Goal: Obtain resource: Obtain resource

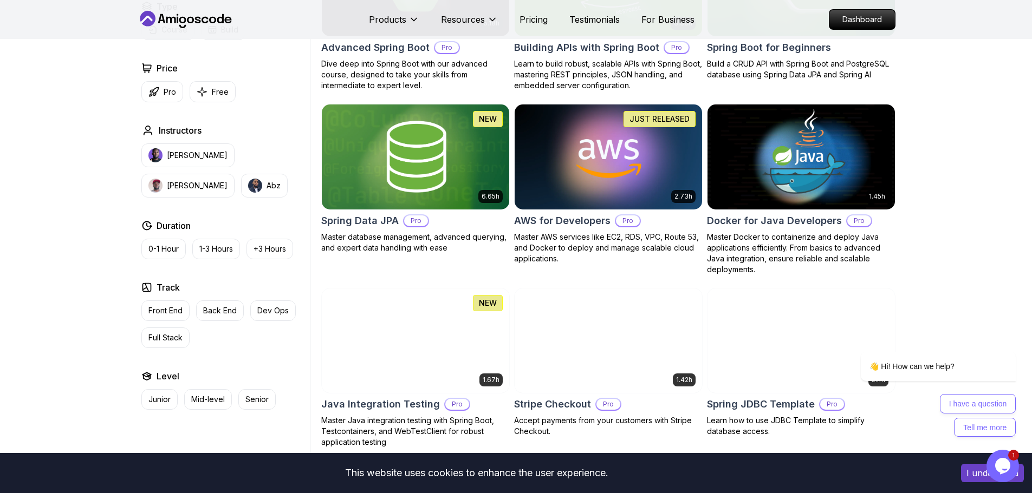
scroll to position [395, 0]
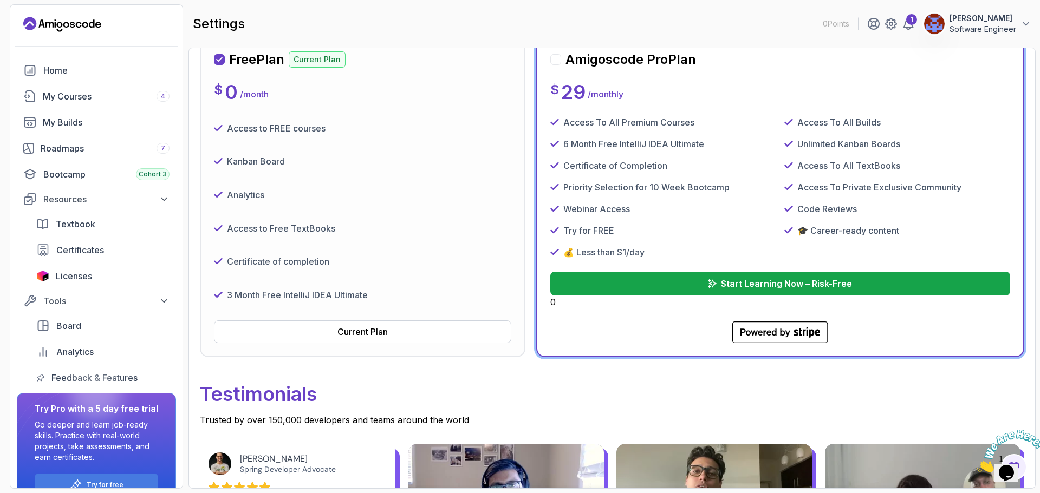
scroll to position [161, 0]
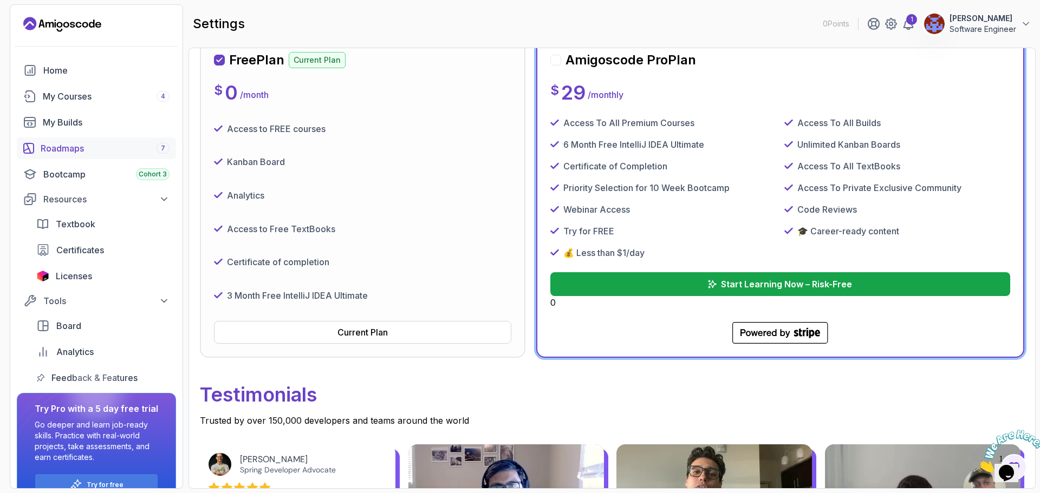
click at [72, 148] on div "Roadmaps 7" at bounding box center [105, 148] width 129 height 13
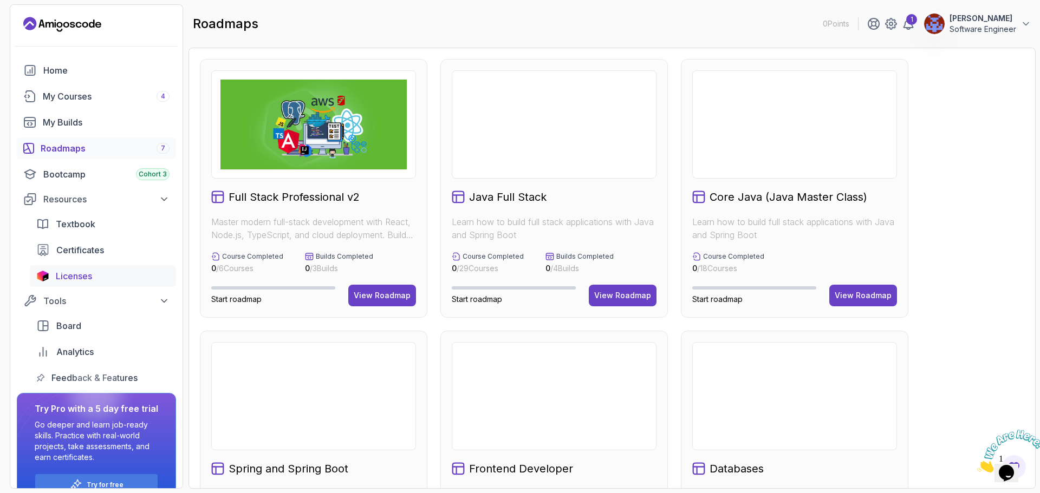
click at [68, 270] on span "Licenses" at bounding box center [74, 276] width 36 height 13
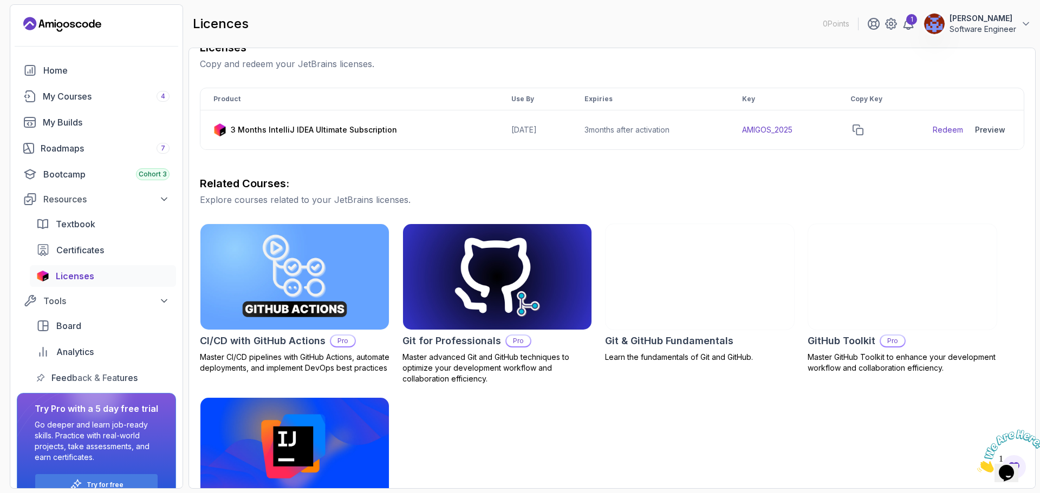
scroll to position [236, 0]
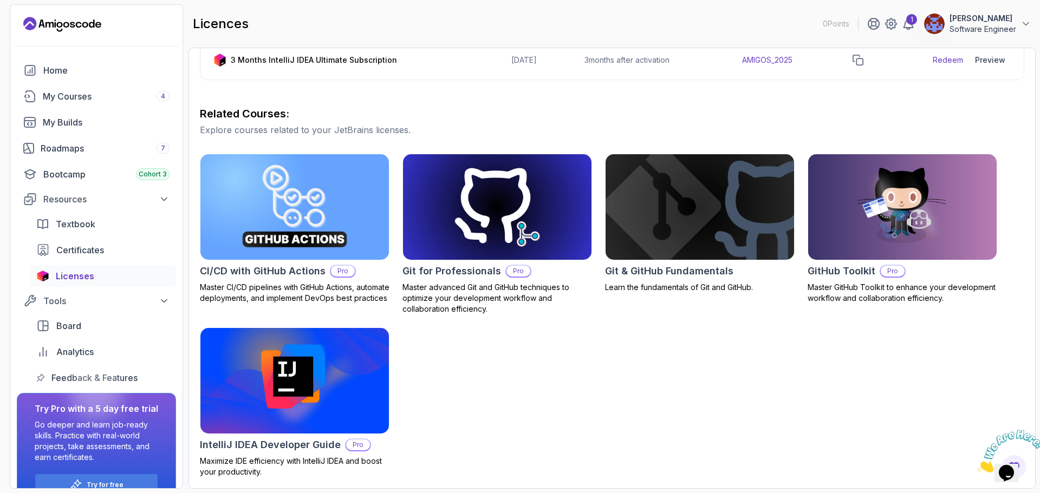
drag, startPoint x: 680, startPoint y: 381, endPoint x: 446, endPoint y: 149, distance: 329.8
click at [680, 381] on div "CI/CD with GitHub Actions Pro Master CI/CD pipelines with GitHub Actions, autom…" at bounding box center [612, 316] width 824 height 324
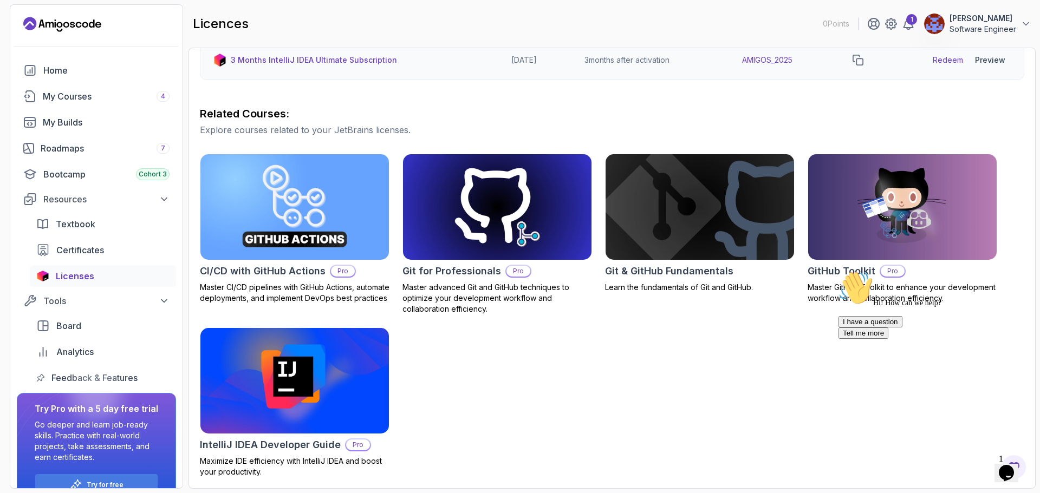
scroll to position [131, 0]
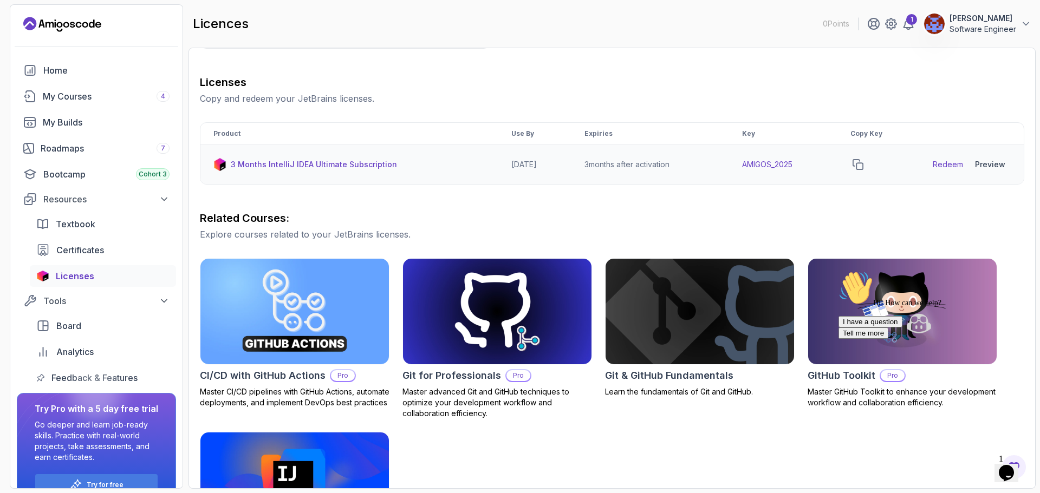
click at [341, 164] on p "3 Months IntelliJ IDEA Ultimate Subscription" at bounding box center [314, 164] width 166 height 11
click at [863, 162] on icon "copy-button" at bounding box center [858, 164] width 11 height 11
click at [952, 162] on link "Redeem" at bounding box center [948, 164] width 30 height 11
click at [949, 101] on p "Copy and redeem your JetBrains licenses." at bounding box center [612, 98] width 824 height 13
